Goal: Task Accomplishment & Management: Use online tool/utility

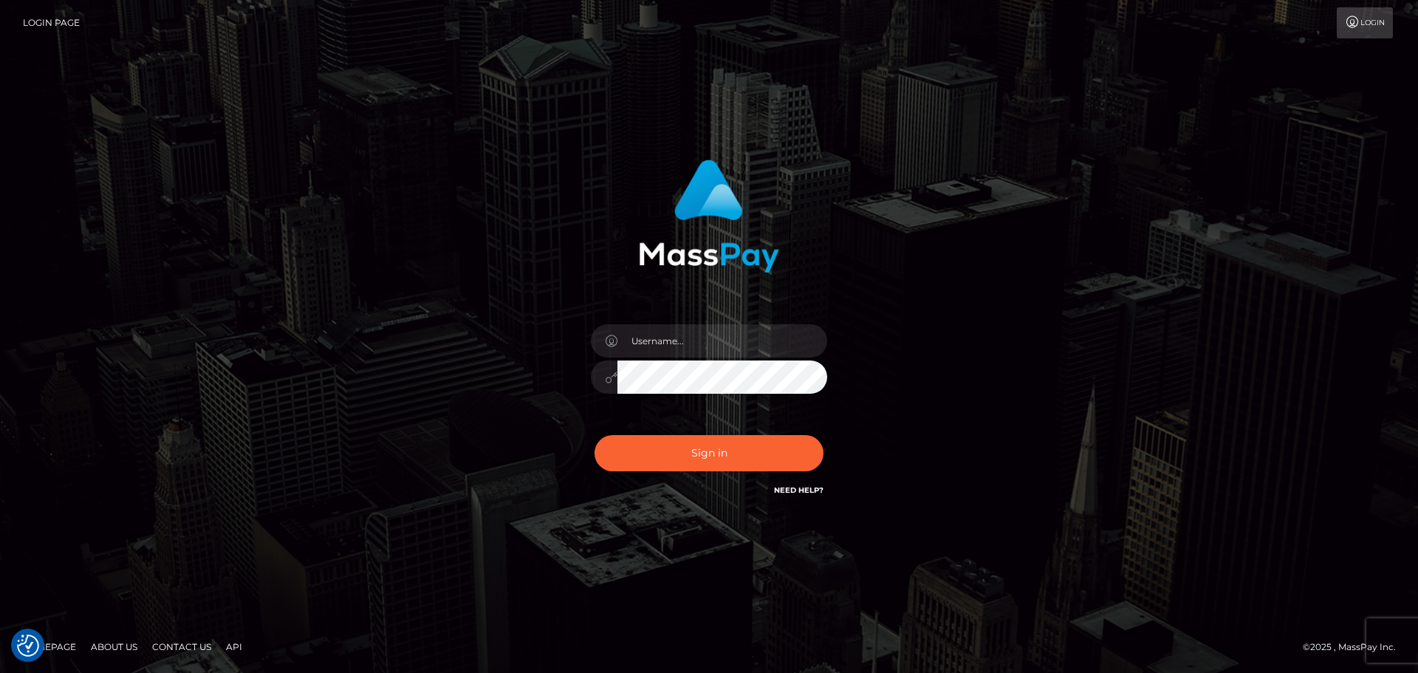
type input "[PERSON_NAME].kickr"
click at [731, 451] on button "Sign in" at bounding box center [709, 453] width 229 height 36
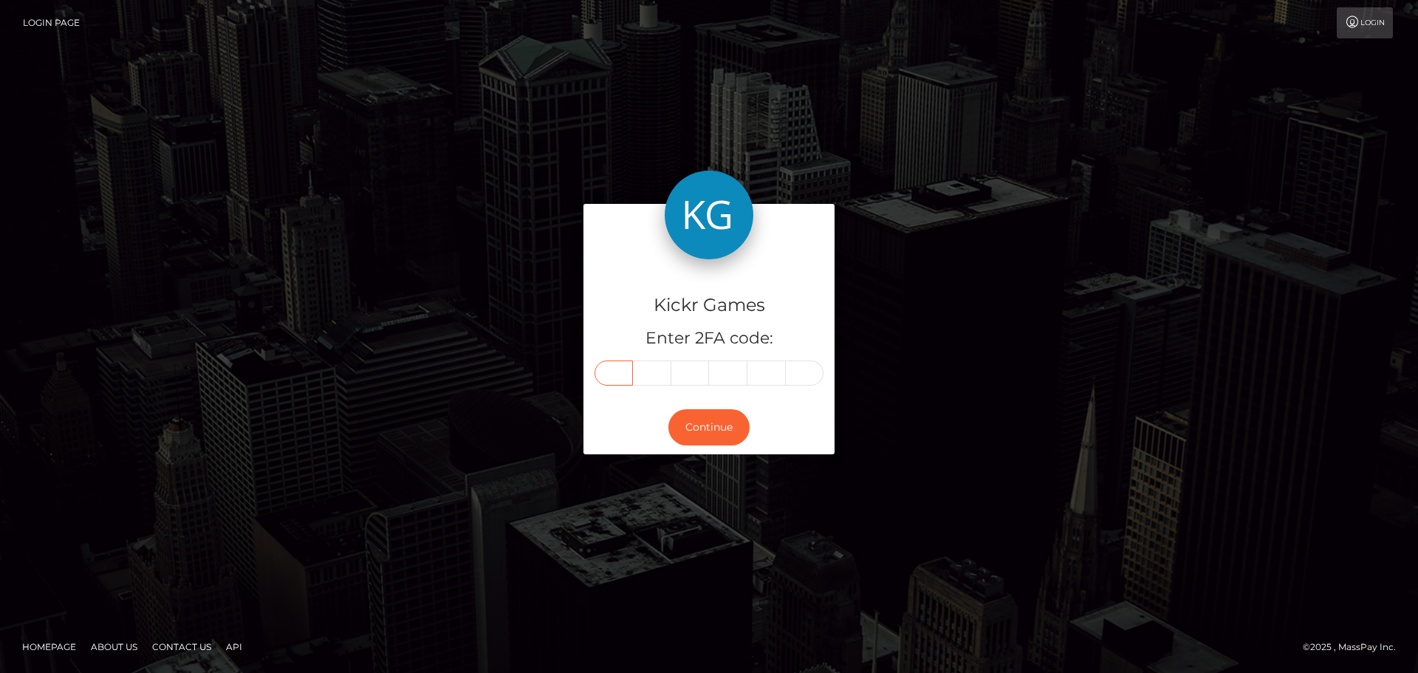
click at [604, 374] on input "text" at bounding box center [614, 372] width 38 height 25
type input "7"
type input "0"
click at [696, 369] on input "0" at bounding box center [690, 372] width 38 height 25
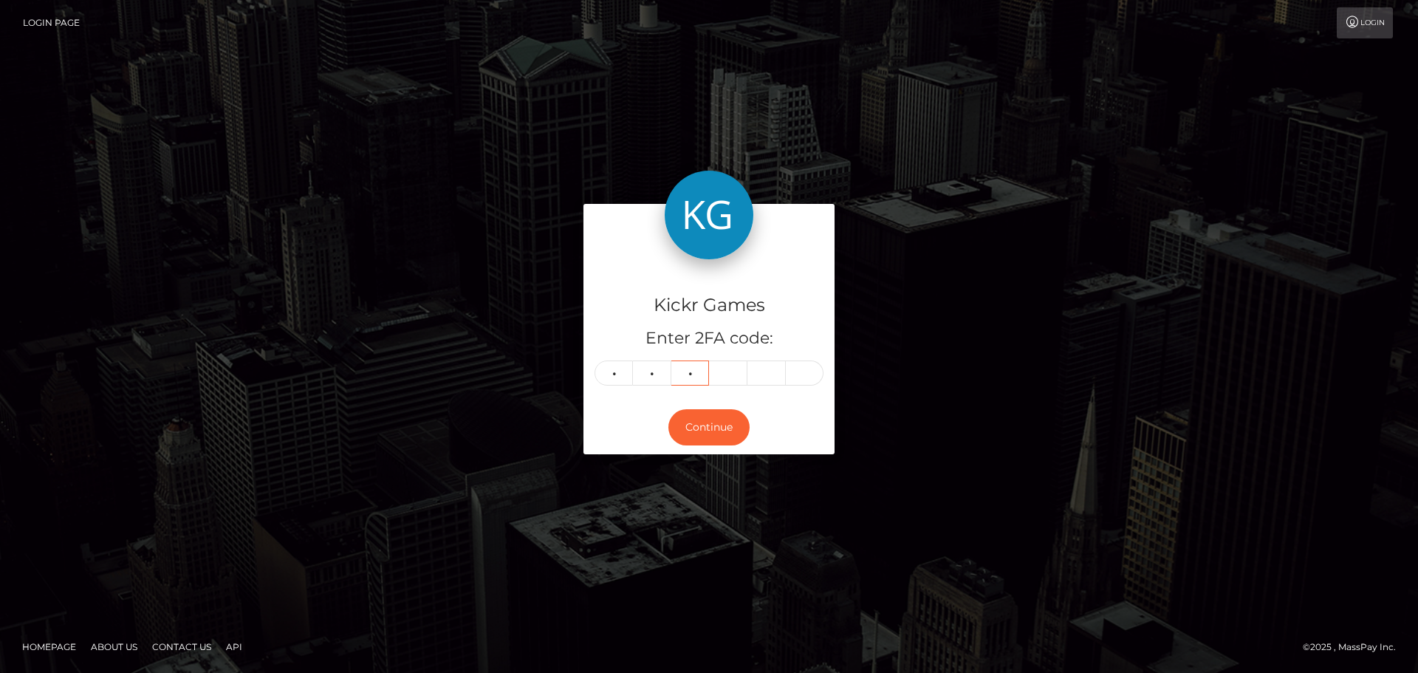
click at [696, 369] on input "0" at bounding box center [690, 372] width 38 height 25
click at [626, 372] on input "text" at bounding box center [614, 372] width 38 height 25
type input "5"
type input "8"
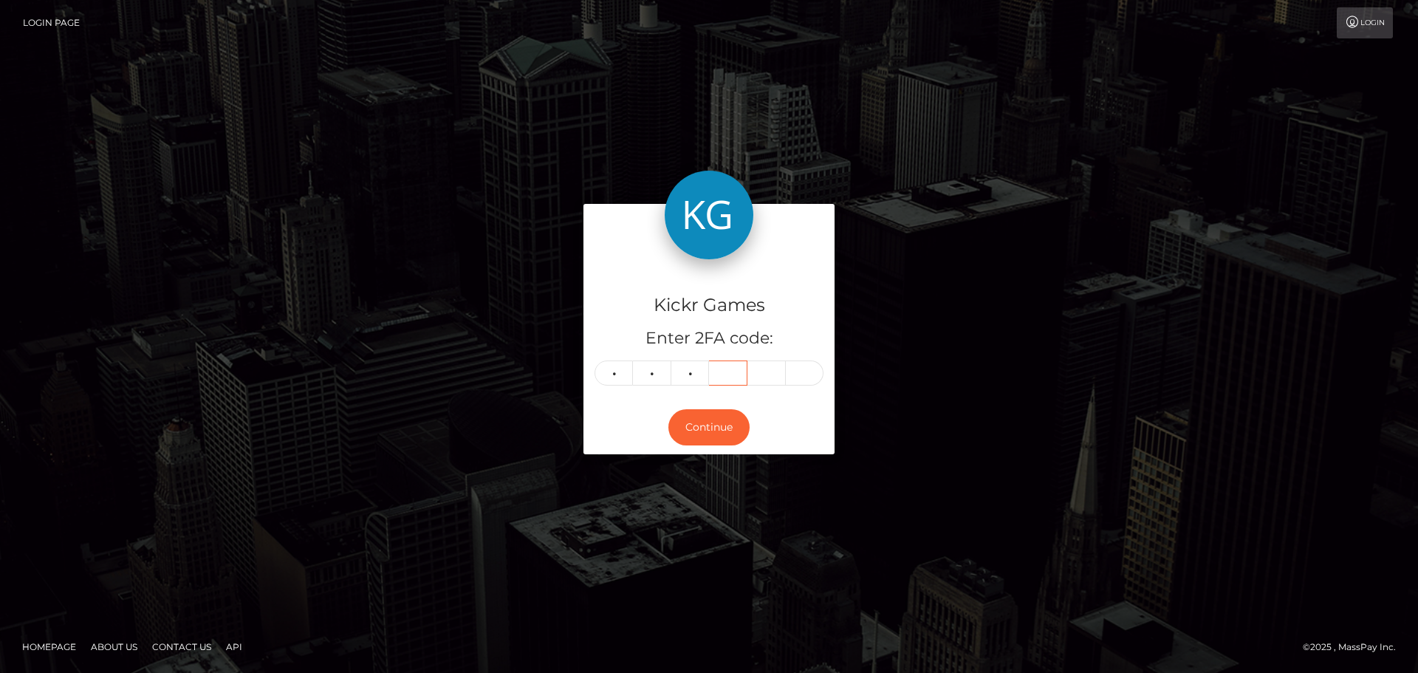
click at [731, 372] on input "text" at bounding box center [728, 372] width 38 height 25
type input "8"
type input "1"
type input "9"
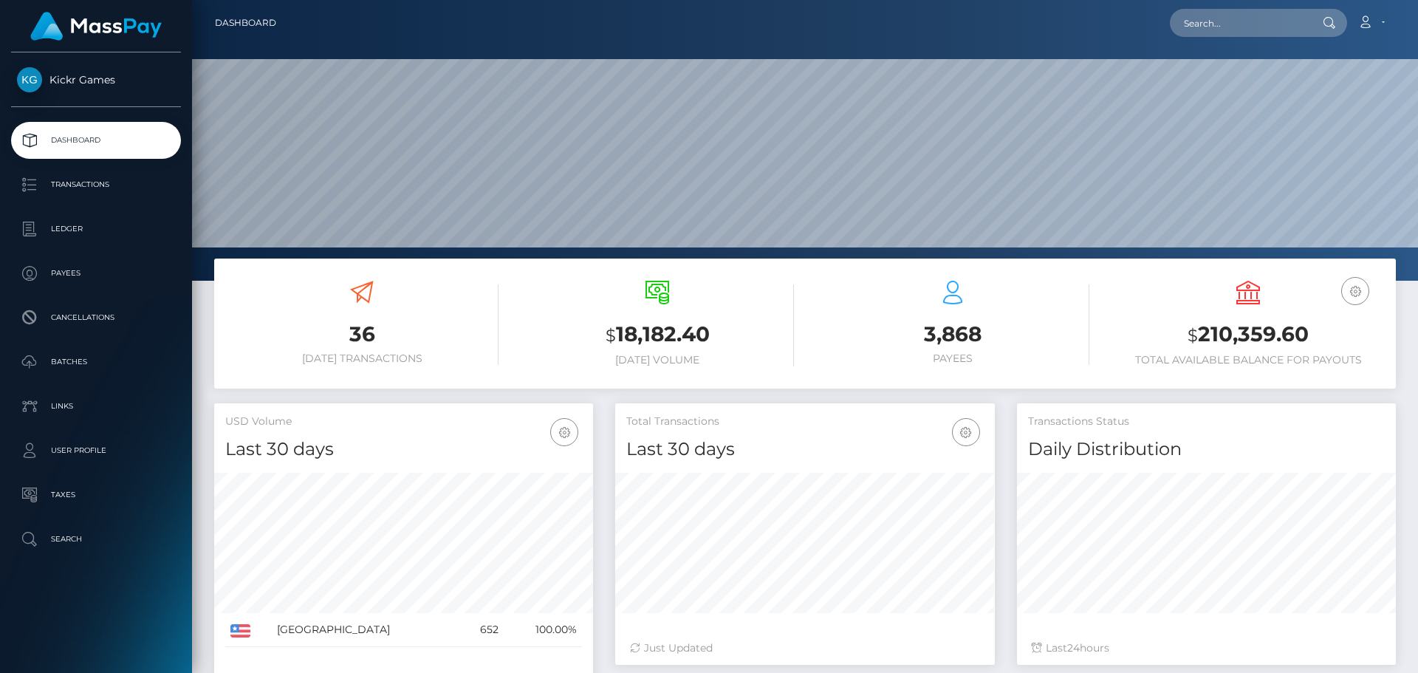
scroll to position [262, 380]
click at [73, 178] on p "Transactions" at bounding box center [96, 185] width 158 height 22
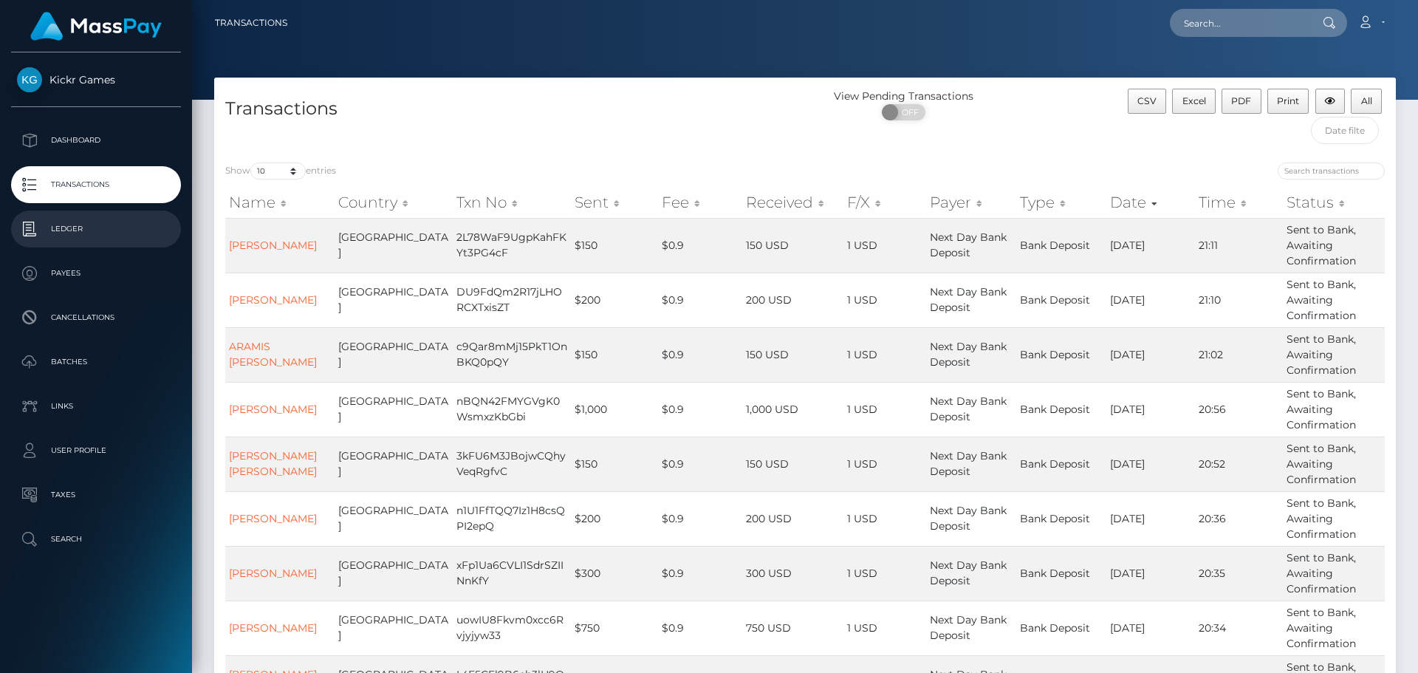
click at [26, 225] on p "Ledger" at bounding box center [96, 229] width 158 height 22
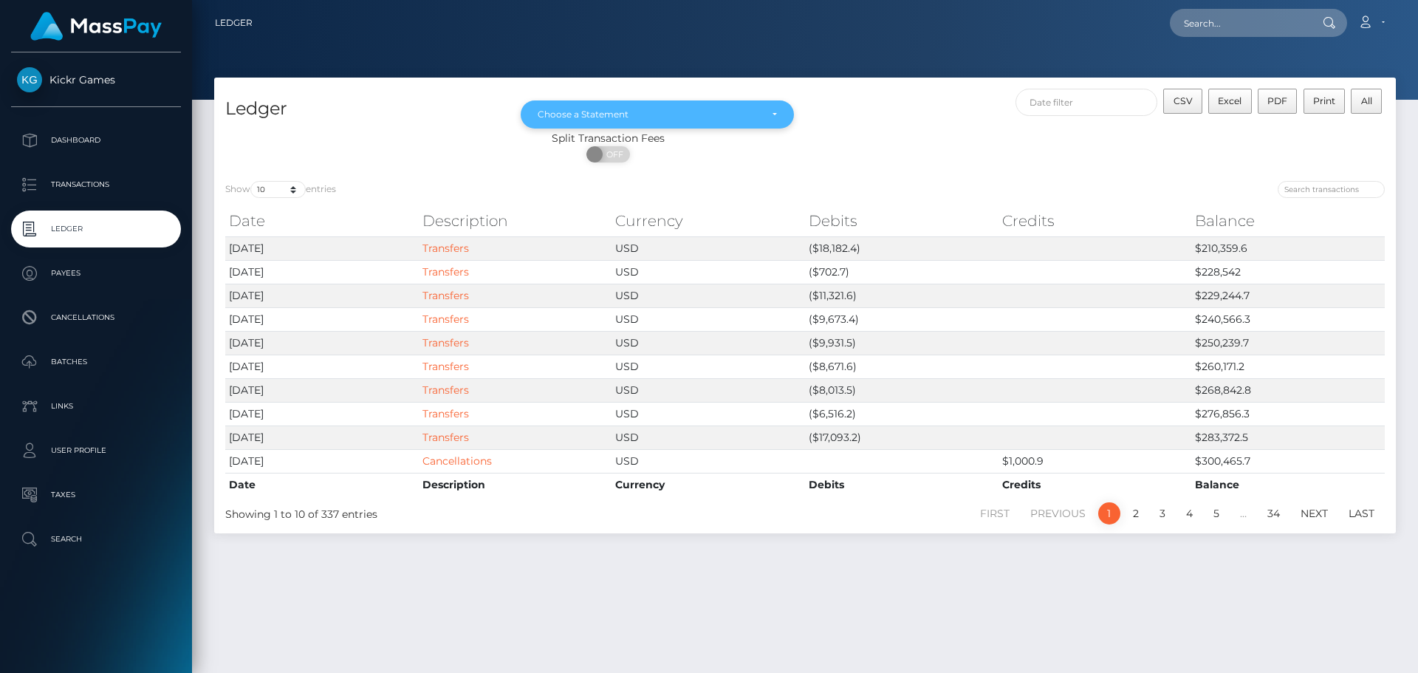
click at [727, 112] on div "Choose a Statement" at bounding box center [649, 115] width 222 height 12
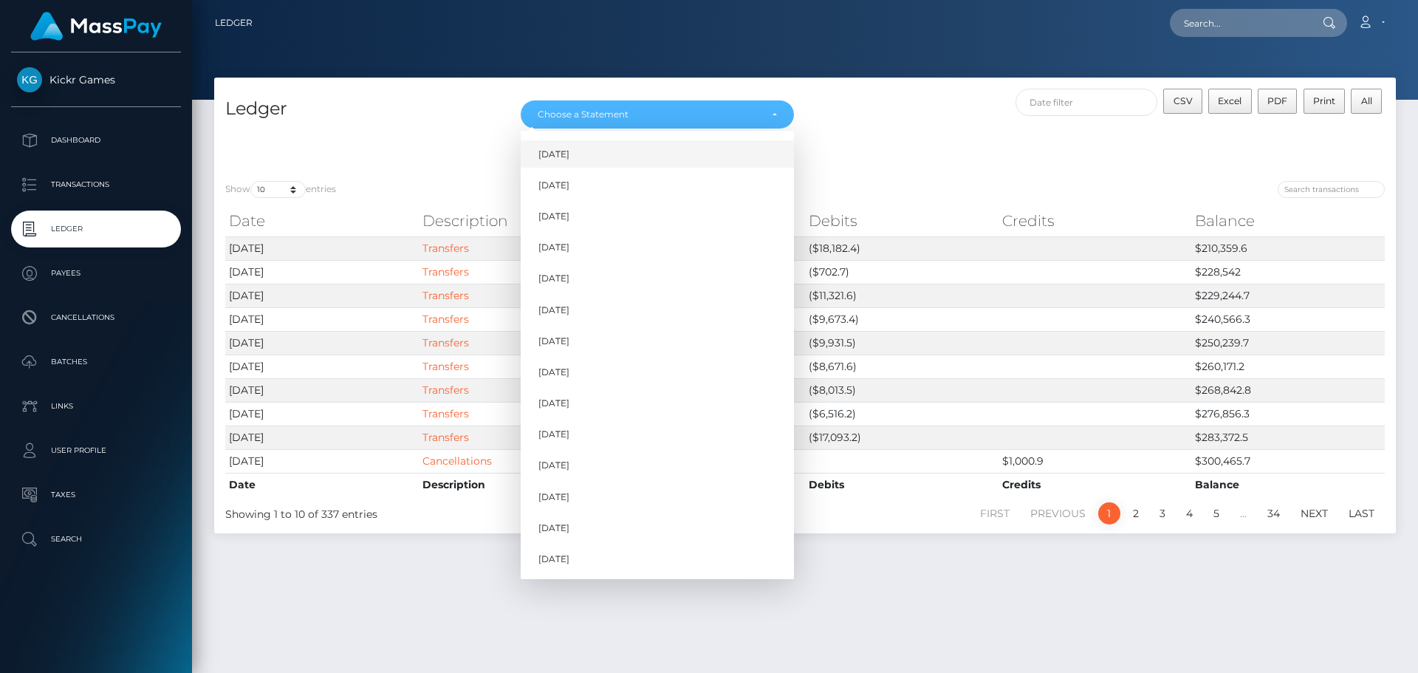
click at [569, 151] on span "[DATE]" at bounding box center [553, 154] width 31 height 13
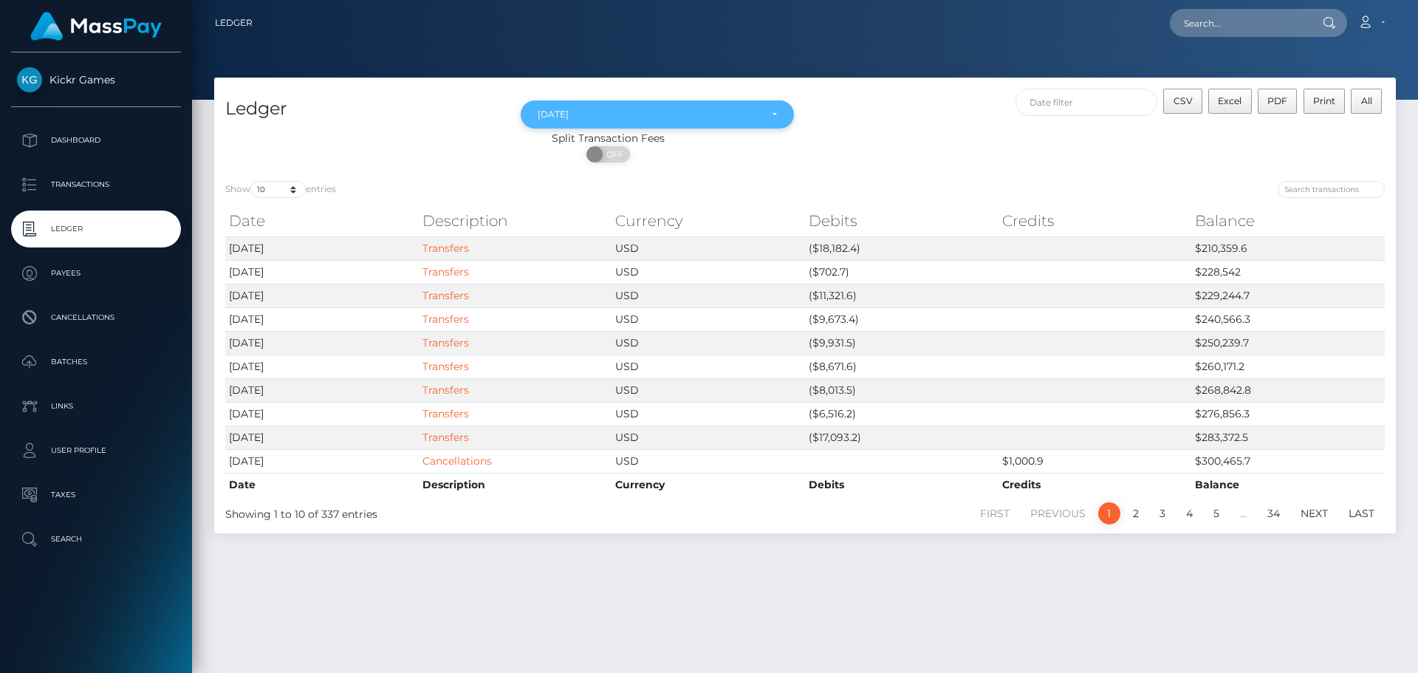
click at [646, 108] on div "Aug 2024" at bounding box center [657, 114] width 273 height 28
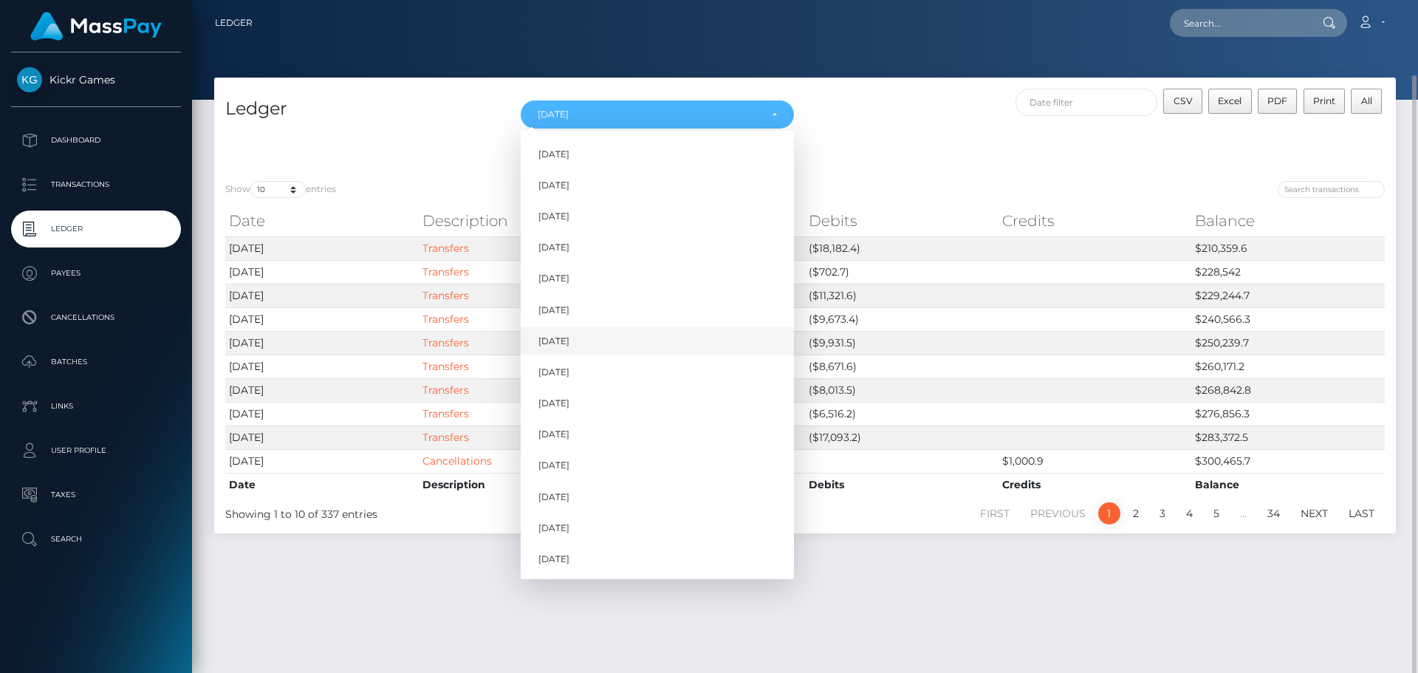
scroll to position [38, 0]
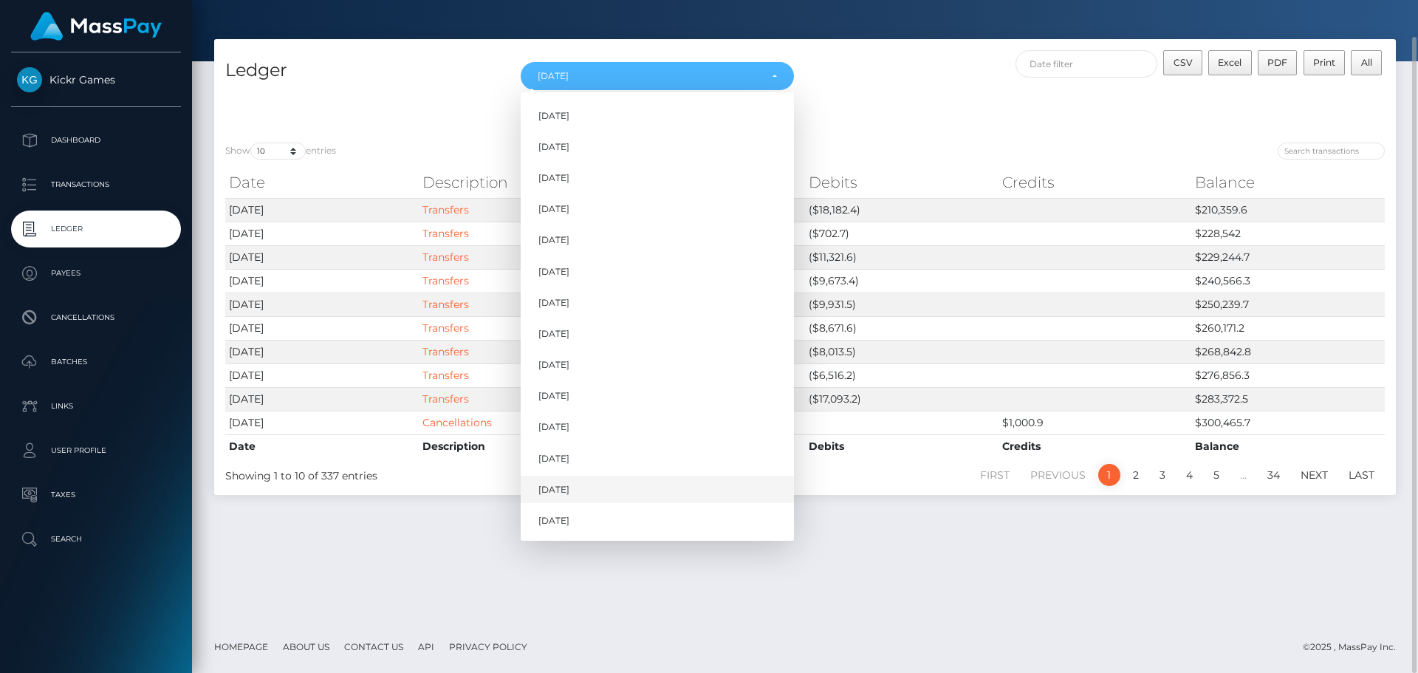
click at [541, 487] on span "[DATE]" at bounding box center [553, 489] width 31 height 13
select select "[DATE]"
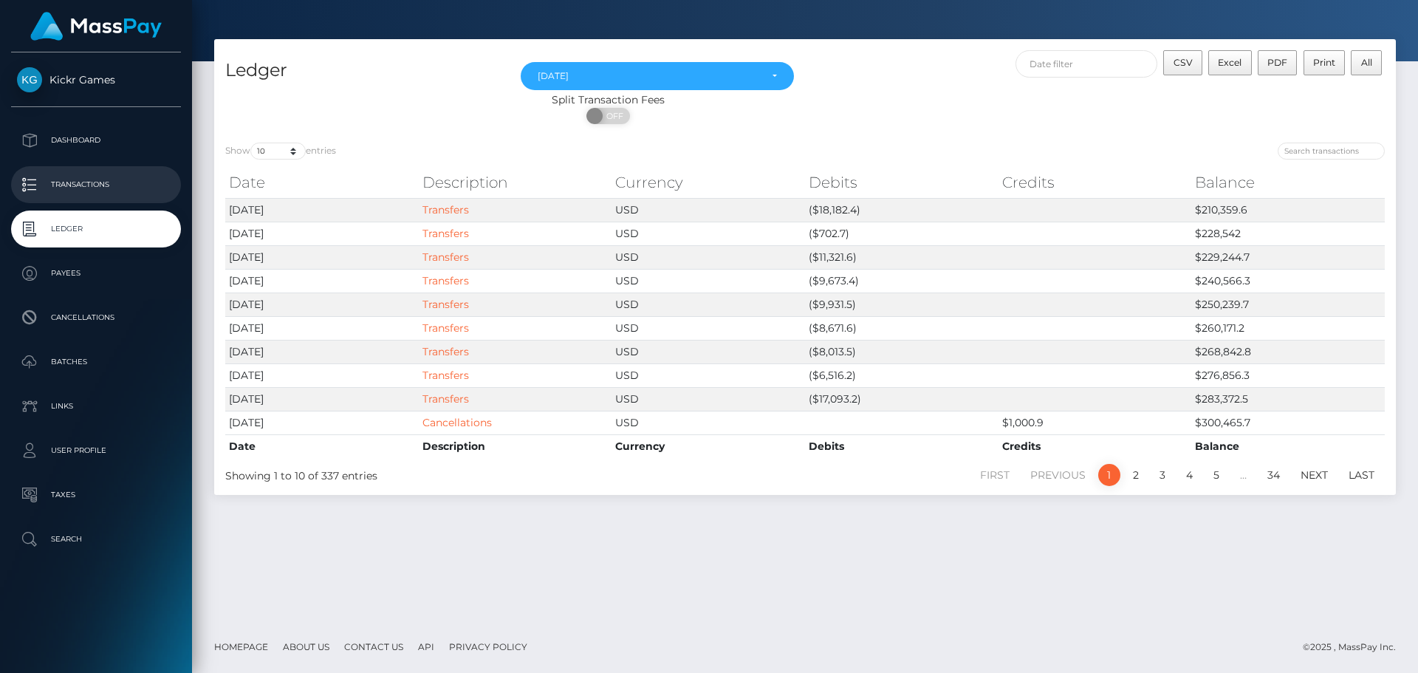
drag, startPoint x: 93, startPoint y: 183, endPoint x: 103, endPoint y: 181, distance: 9.9
click at [93, 183] on p "Transactions" at bounding box center [96, 185] width 158 height 22
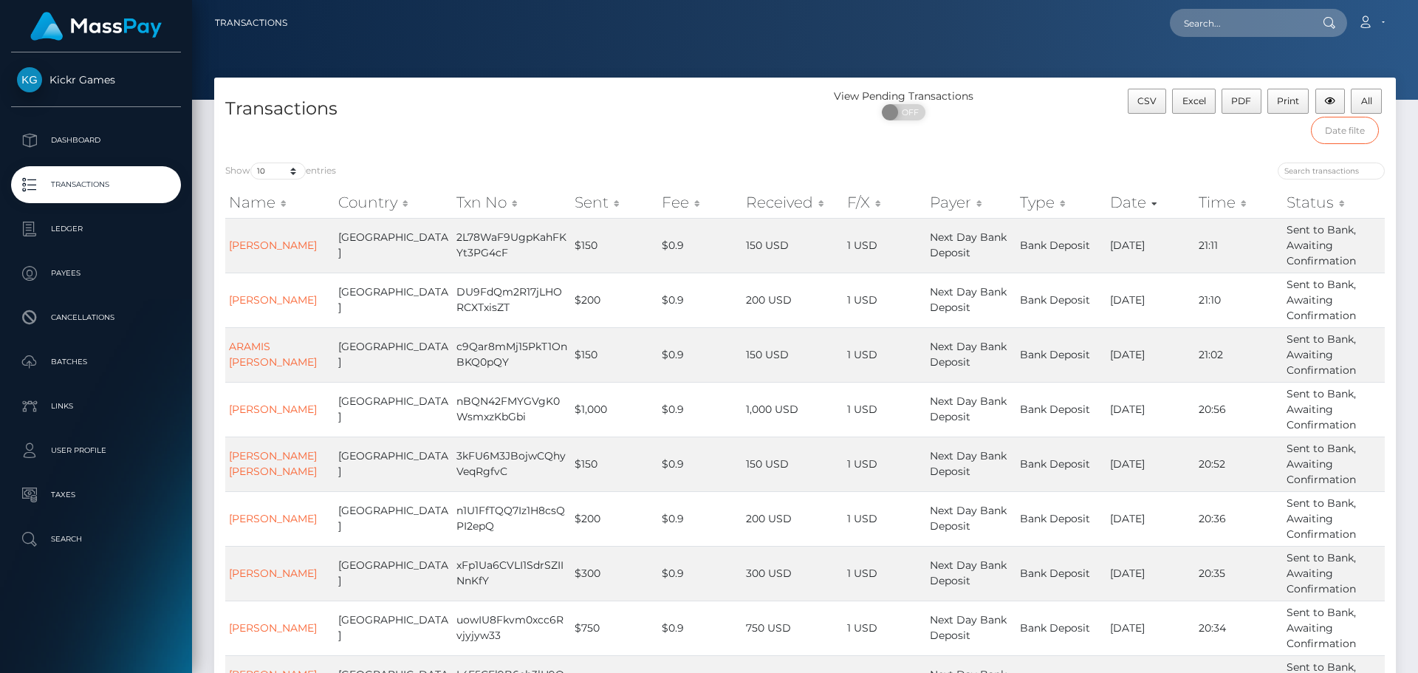
click at [1352, 135] on input "text" at bounding box center [1345, 130] width 69 height 27
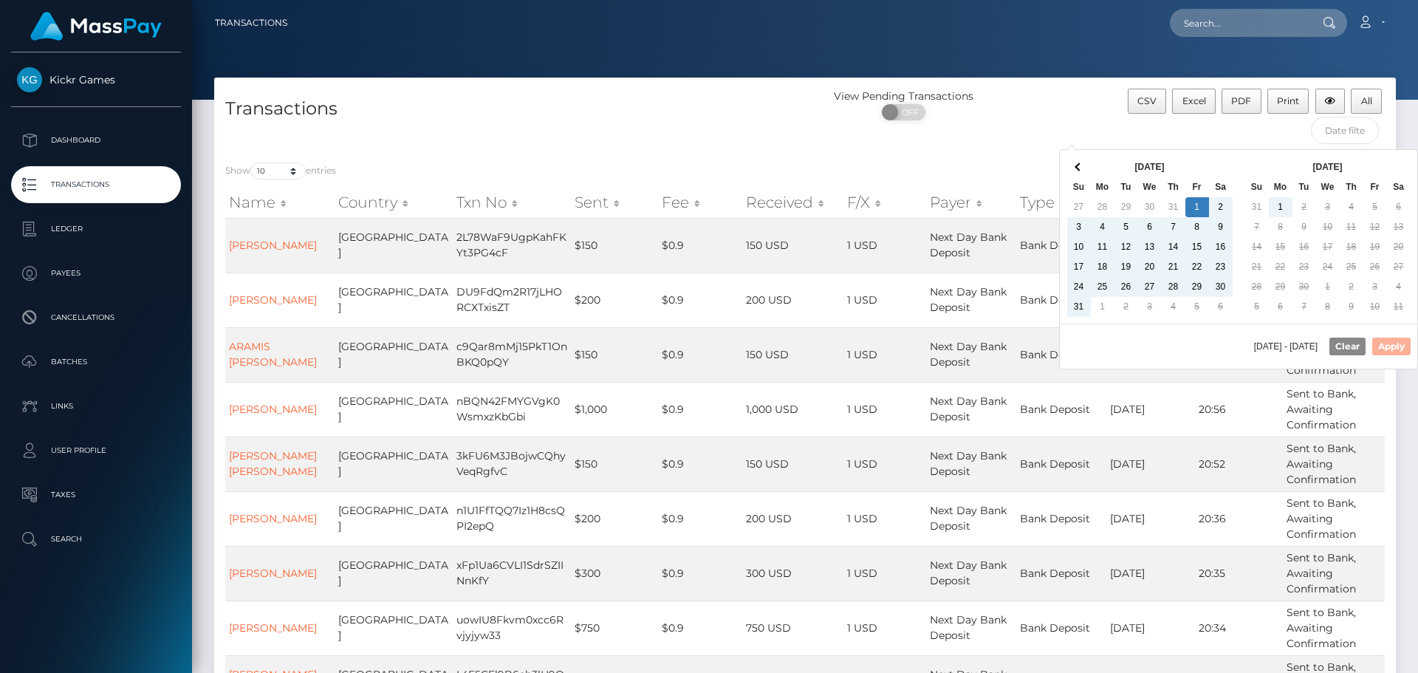
click at [1411, 350] on div "[DATE] - [DATE] Clear Apply" at bounding box center [1238, 346] width 357 height 45
click at [1394, 342] on div "[DATE] - [DATE] Clear Apply" at bounding box center [1238, 346] width 357 height 45
click at [1390, 347] on div "[DATE] - [DATE] Clear Apply" at bounding box center [1238, 346] width 357 height 45
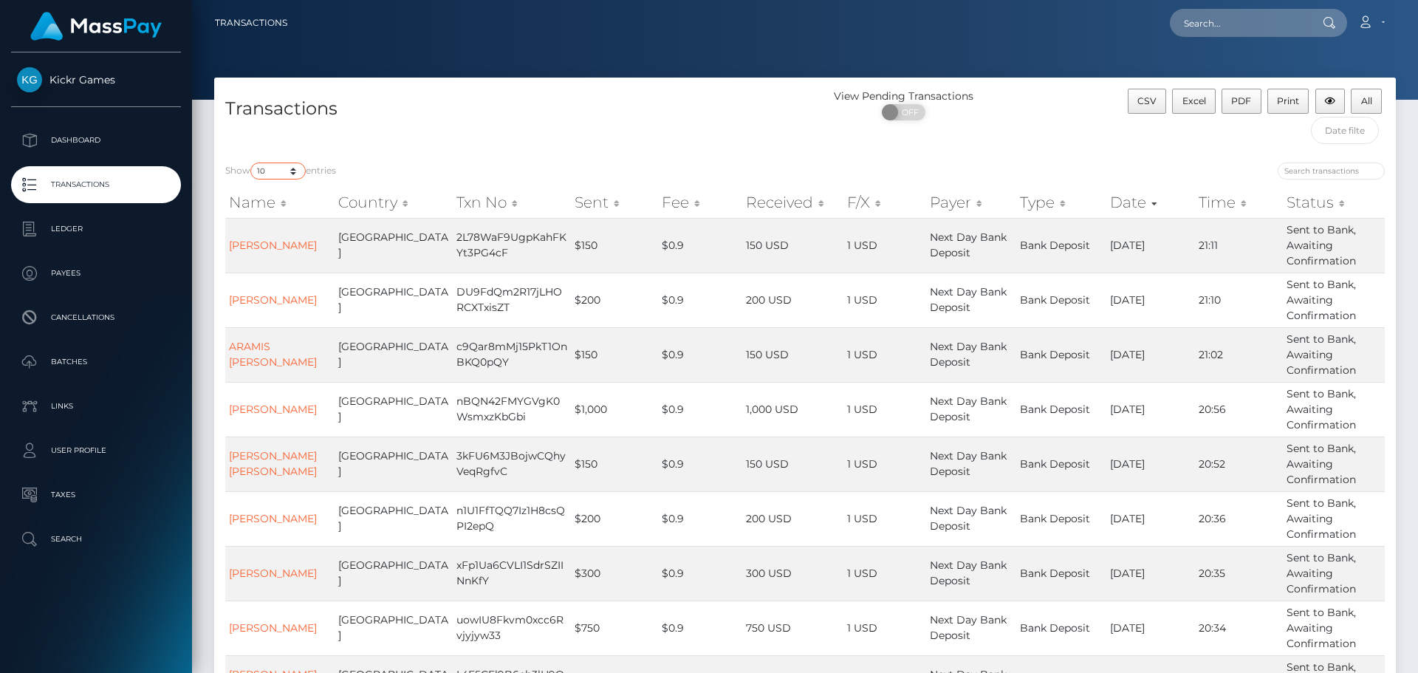
click at [282, 172] on select "10 25 50 100 250 500 1,000 3,500" at bounding box center [277, 170] width 55 height 17
select select "3500"
click at [252, 162] on select "10 25 50 100 250 500 1,000 3,500" at bounding box center [277, 170] width 55 height 17
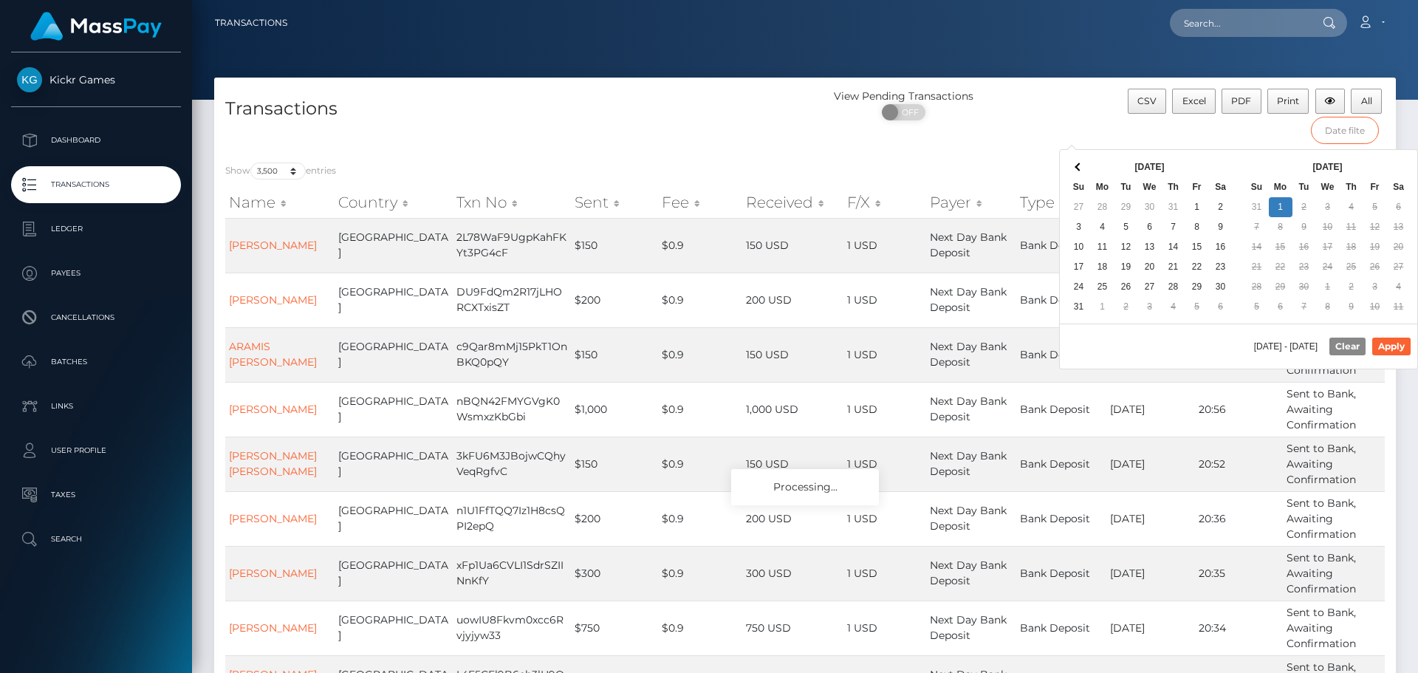
click at [1346, 135] on input "text" at bounding box center [1345, 130] width 69 height 27
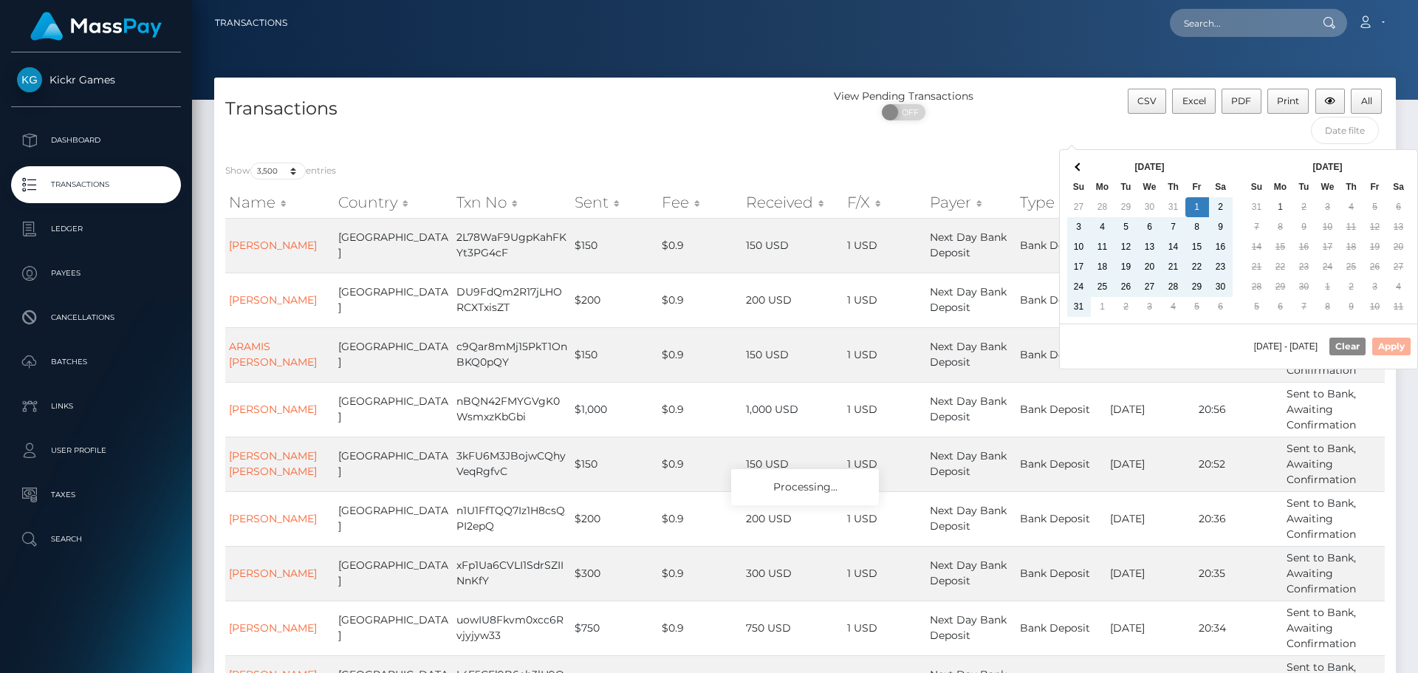
click at [1403, 340] on div "[DATE] - [DATE] Clear Apply" at bounding box center [1238, 346] width 357 height 45
click at [1389, 344] on div "[DATE] - [DATE] Clear Apply" at bounding box center [1238, 346] width 357 height 45
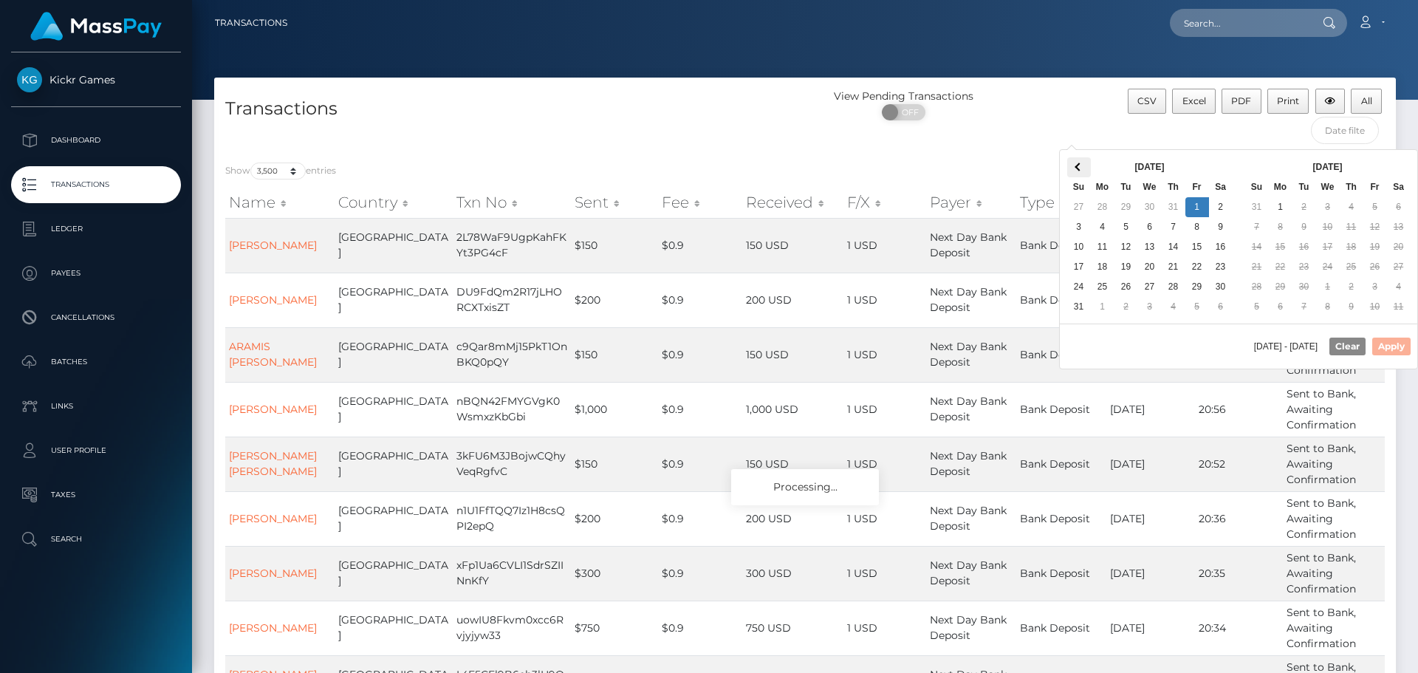
click at [1077, 174] on th at bounding box center [1079, 167] width 24 height 20
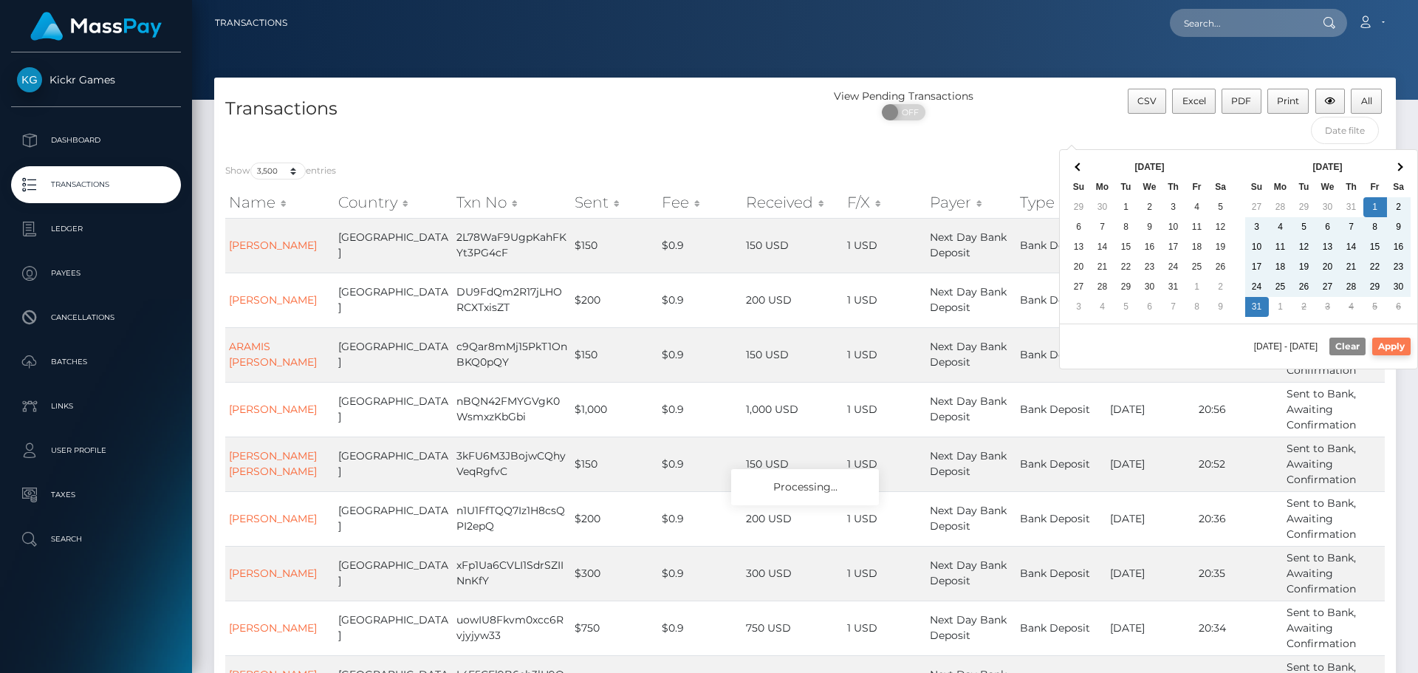
click at [1408, 344] on button "Apply" at bounding box center [1391, 347] width 38 height 18
type input "[DATE] - [DATE]"
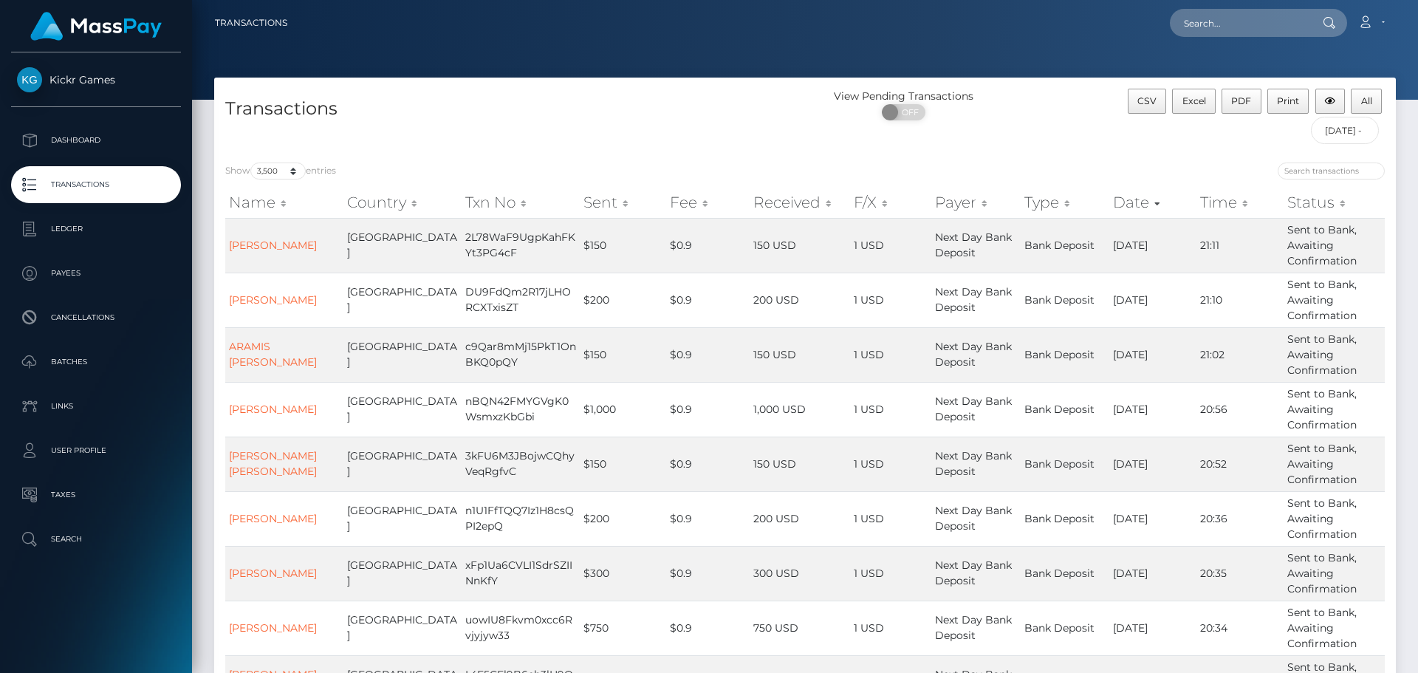
click at [1117, 205] on th "Date" at bounding box center [1152, 203] width 87 height 30
click at [1120, 199] on th "Date" at bounding box center [1152, 203] width 87 height 30
click at [1147, 205] on th "Date" at bounding box center [1152, 203] width 87 height 30
click at [1144, 202] on th "Date" at bounding box center [1152, 203] width 87 height 30
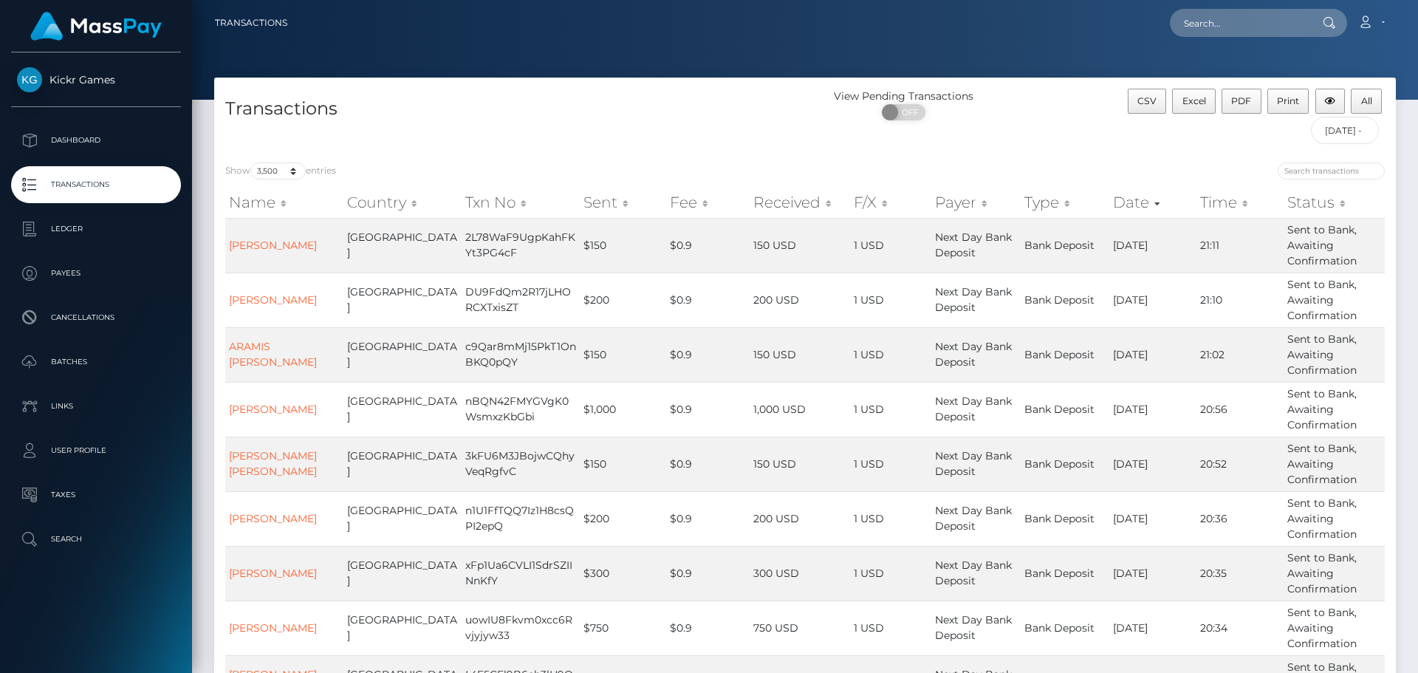
click at [1123, 202] on th "Date" at bounding box center [1152, 203] width 87 height 30
click at [1067, 132] on div "View Pending Transactions ON OFF" at bounding box center [952, 120] width 295 height 63
click at [1119, 210] on th "Date" at bounding box center [1152, 203] width 87 height 30
click at [1119, 200] on th "Date" at bounding box center [1152, 203] width 87 height 30
click at [1289, 202] on th "Status" at bounding box center [1334, 203] width 101 height 30
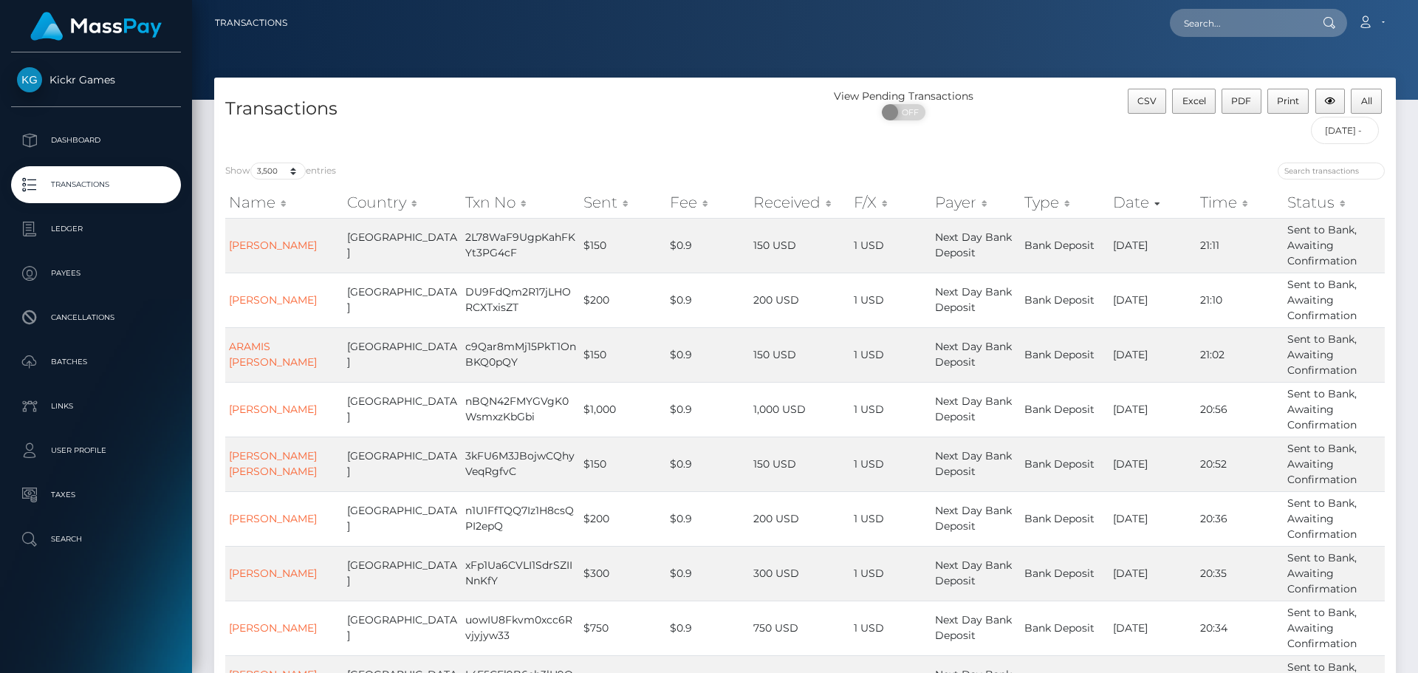
click at [1180, 194] on th "Date" at bounding box center [1152, 203] width 87 height 30
click at [1125, 196] on th "Date" at bounding box center [1152, 203] width 87 height 30
click at [1127, 194] on th "Date" at bounding box center [1152, 203] width 87 height 30
click at [1124, 200] on th "Date" at bounding box center [1152, 203] width 87 height 30
click at [1147, 203] on th "Date" at bounding box center [1152, 203] width 87 height 30
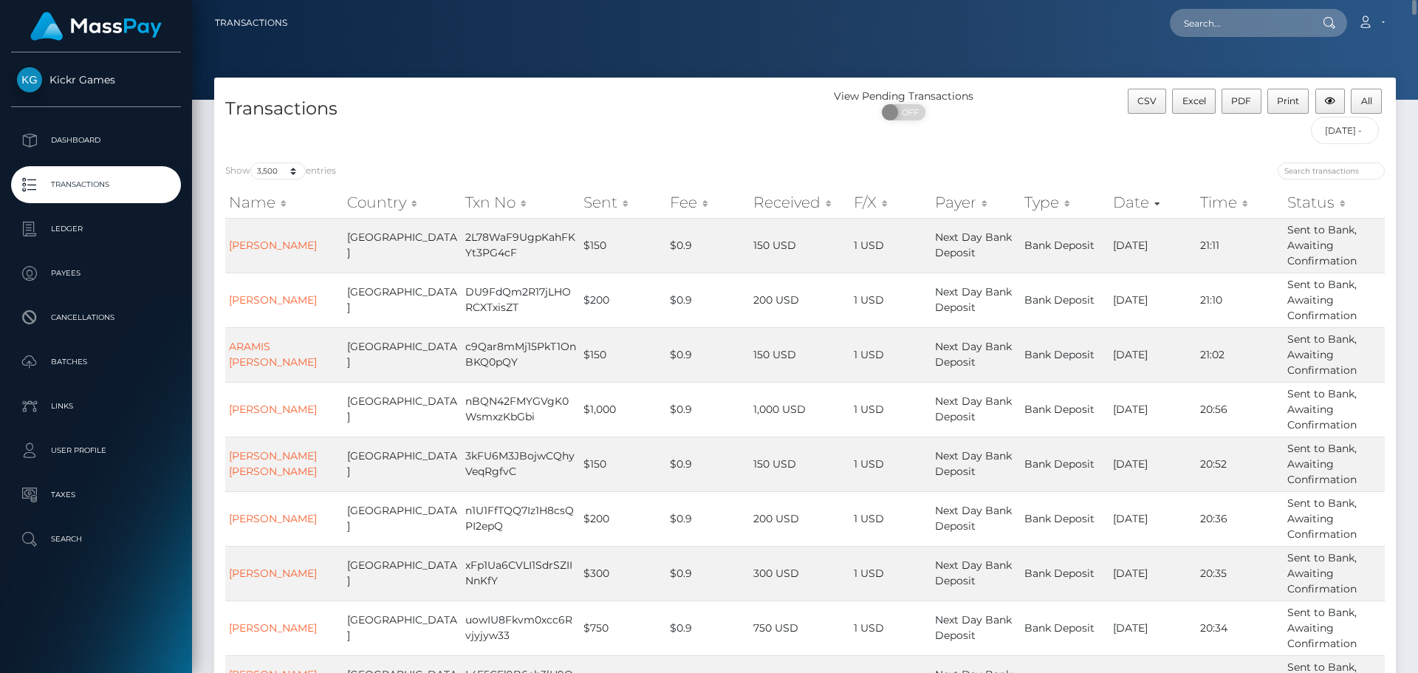
click at [1147, 203] on th "Date" at bounding box center [1152, 203] width 87 height 30
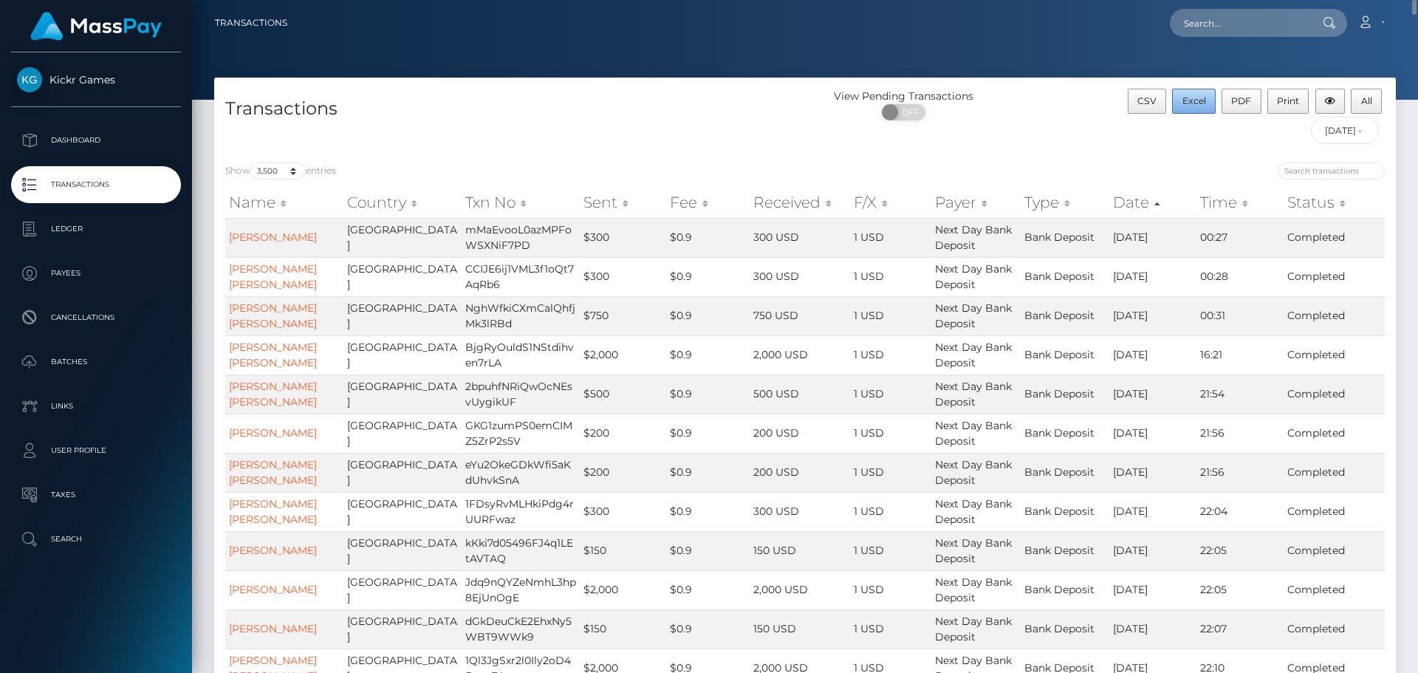
click at [1202, 101] on span "Excel" at bounding box center [1194, 100] width 24 height 11
